Goal: Navigation & Orientation: Find specific page/section

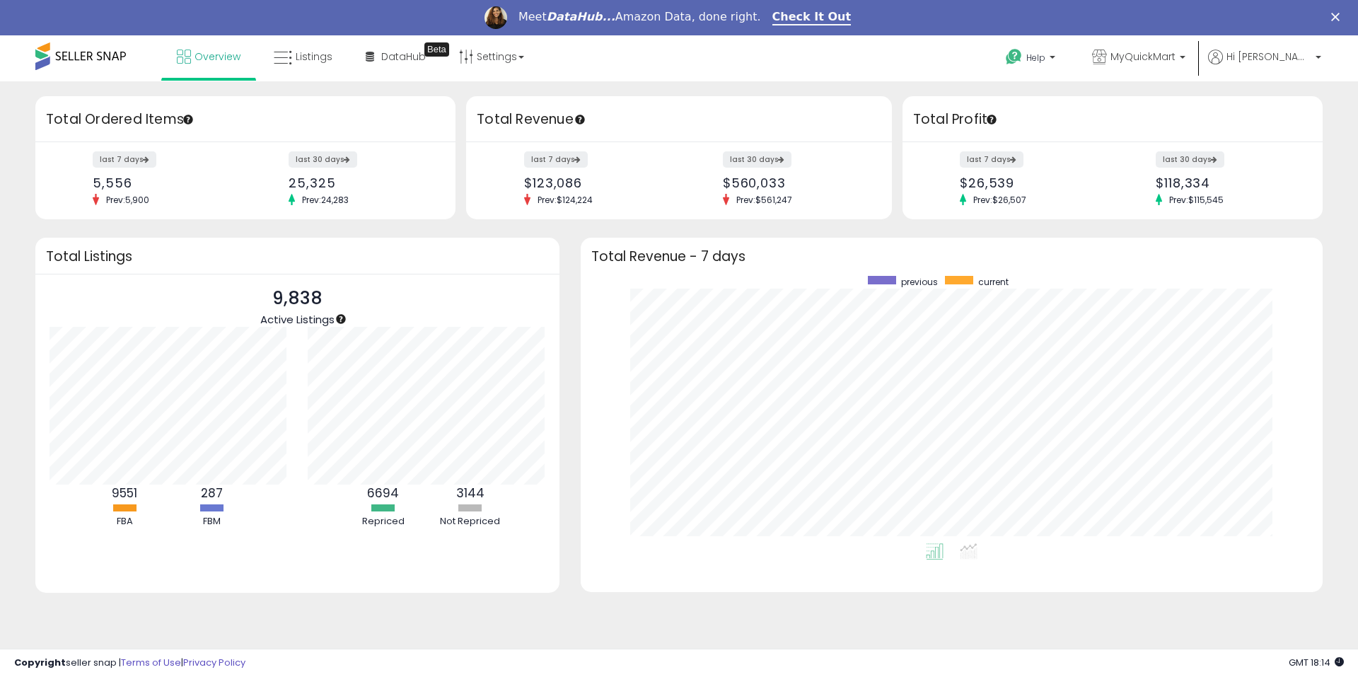
scroll to position [267, 714]
